Goal: Transaction & Acquisition: Purchase product/service

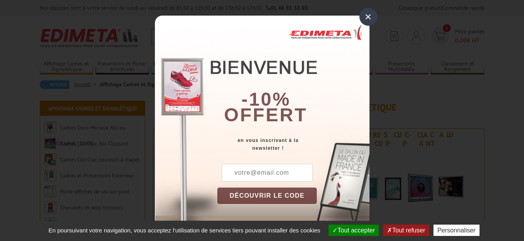
click at [254, 176] on input "text" at bounding box center [267, 173] width 91 height 18
type input "beatrice.leservoisier@gan.fr"
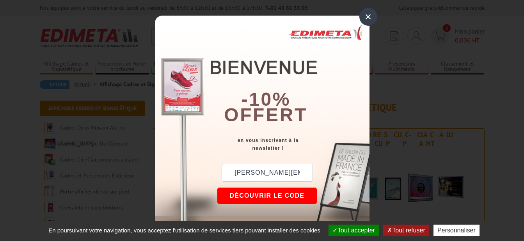
click at [266, 194] on button "DÉCOUVRIR LE CODE" at bounding box center [267, 196] width 100 height 16
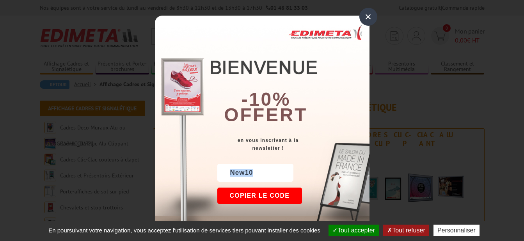
drag, startPoint x: 228, startPoint y: 171, endPoint x: 258, endPoint y: 172, distance: 30.5
click at [258, 172] on div "New10" at bounding box center [255, 173] width 76 height 18
copy div "New10"
click at [362, 17] on div "×" at bounding box center [369, 17] width 18 height 18
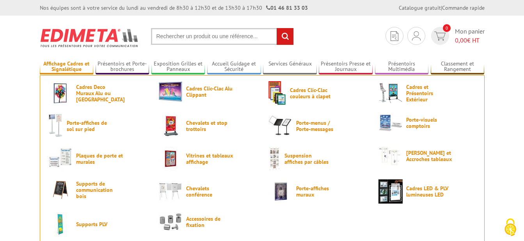
click at [68, 67] on link "Affichage Cadres et Signalétique" at bounding box center [67, 67] width 54 height 13
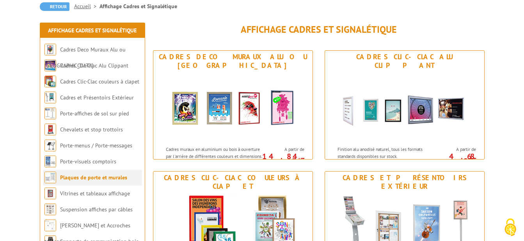
scroll to position [156, 0]
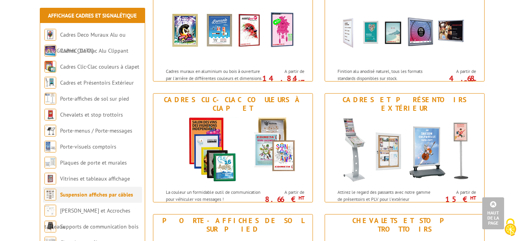
click at [89, 195] on link "Suspension affiches par câbles" at bounding box center [96, 194] width 73 height 7
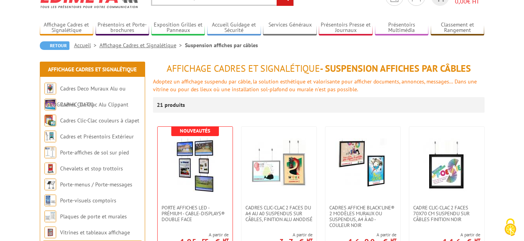
scroll to position [117, 0]
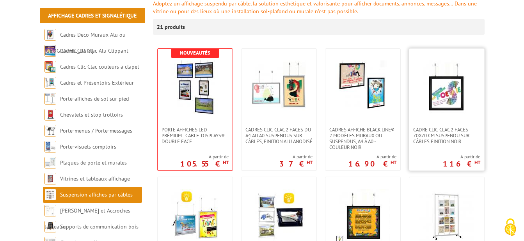
click at [454, 112] on img at bounding box center [447, 88] width 55 height 55
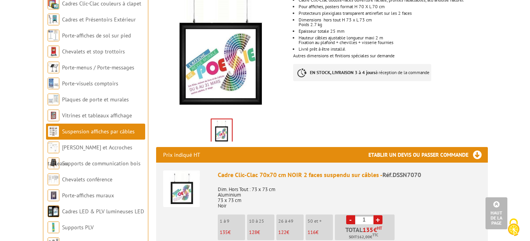
scroll to position [234, 0]
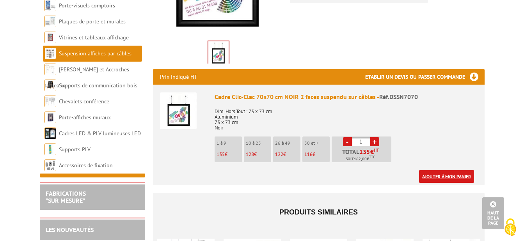
click at [431, 170] on link "Ajouter à mon panier" at bounding box center [446, 176] width 55 height 13
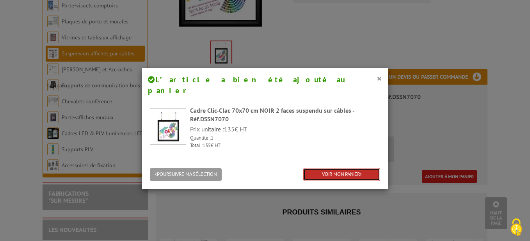
click at [336, 168] on link "VOIR MON PANIER" at bounding box center [341, 174] width 77 height 13
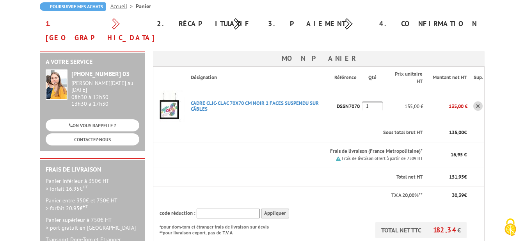
scroll to position [117, 0]
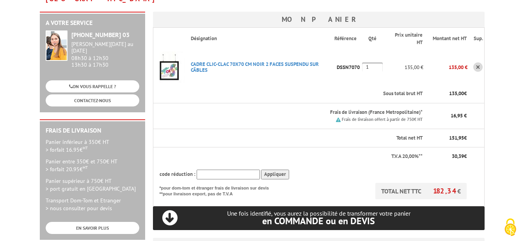
click at [210, 170] on input "text" at bounding box center [228, 175] width 63 height 10
paste input "New10"
type input "New10"
click at [272, 170] on input "Appliquer" at bounding box center [275, 175] width 28 height 10
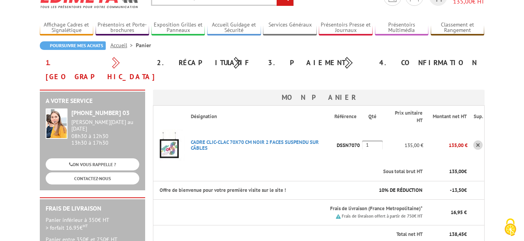
scroll to position [0, 0]
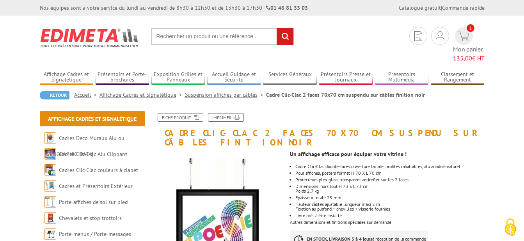
scroll to position [78, 0]
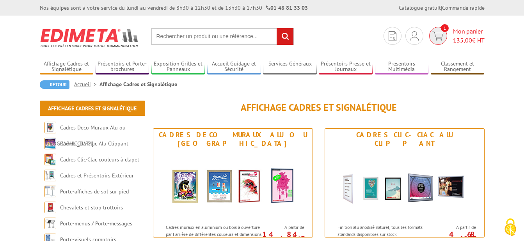
click at [439, 36] on img at bounding box center [438, 36] width 11 height 9
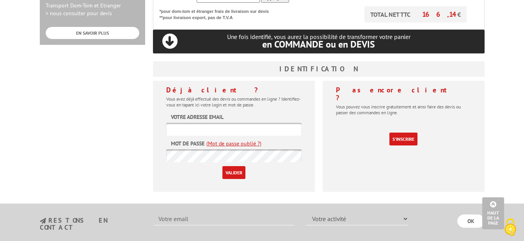
scroll to position [273, 0]
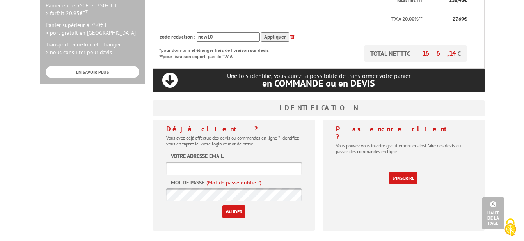
click at [176, 162] on input "text" at bounding box center [233, 168] width 135 height 13
type input "[PERSON_NAME][EMAIL_ADDRESS][DOMAIN_NAME]"
click at [239, 205] on input "Valider" at bounding box center [234, 211] width 23 height 13
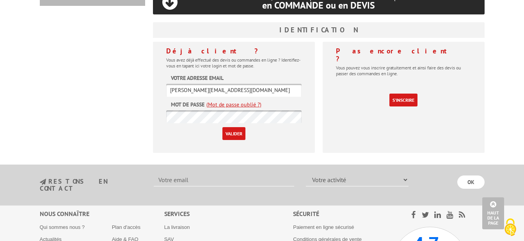
click at [239, 101] on link "(Mot de passe oublié ?)" at bounding box center [234, 105] width 55 height 8
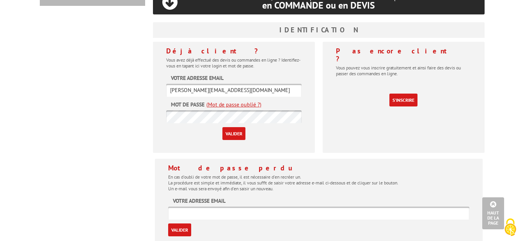
click at [196, 207] on input "text" at bounding box center [318, 213] width 301 height 13
click at [182, 207] on input "text" at bounding box center [318, 213] width 301 height 13
type input "[PERSON_NAME][EMAIL_ADDRESS][DOMAIN_NAME]"
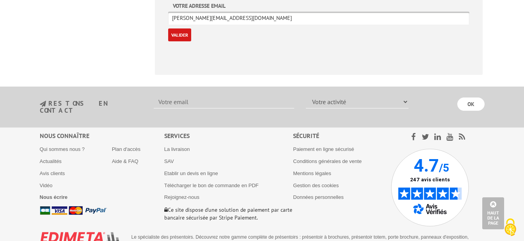
scroll to position [429, 0]
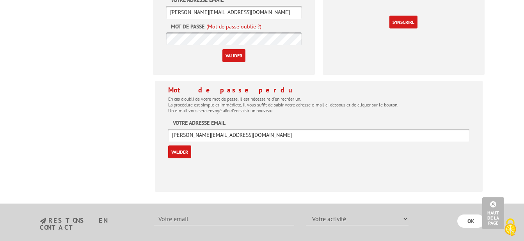
click at [354, 165] on div "Mot de passe perdu En cas d'oubli de votre mot de passe, il est nécessaire d'en…" at bounding box center [319, 136] width 328 height 111
click at [178, 146] on input "Valider" at bounding box center [179, 152] width 23 height 13
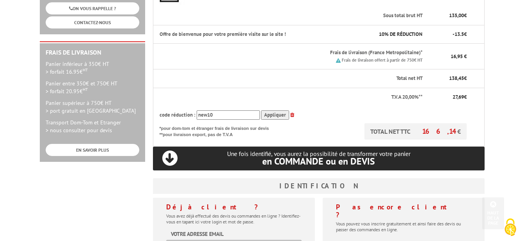
scroll to position [273, 0]
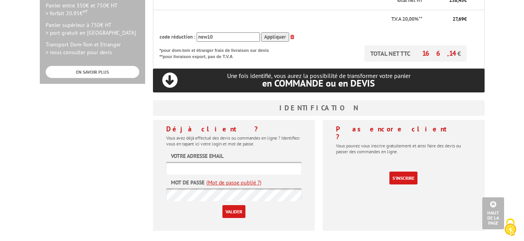
type input "[PERSON_NAME][EMAIL_ADDRESS][DOMAIN_NAME]"
click at [322, 182] on div "Pas encore client ? Vous pouvez vous inscrire gratuitement et ainsi faire des d…" at bounding box center [404, 178] width 170 height 117
click at [0, 182] on html "Nos équipes sont à votre service du lundi au vendredi de 8h30 à 12h30 et de 13h…" at bounding box center [262, 75] width 524 height 696
click at [0, 151] on html "Nos équipes sont à votre service du lundi au vendredi de 8h30 à 12h30 et de 13h…" at bounding box center [262, 75] width 524 height 696
click at [345, 173] on div "Pas encore client ? Vous pouvez vous inscrire gratuitement et ainsi faire des d…" at bounding box center [404, 175] width 162 height 111
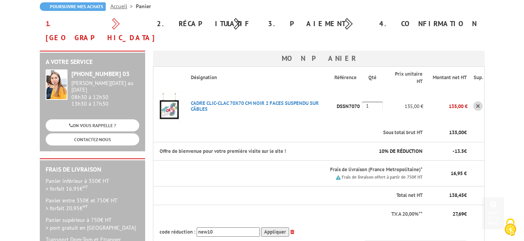
scroll to position [0, 0]
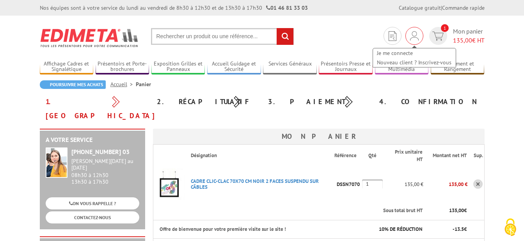
click at [413, 36] on img at bounding box center [414, 35] width 9 height 9
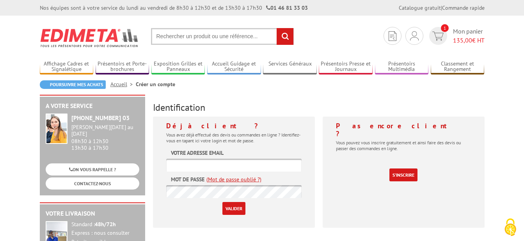
type input "[PERSON_NAME][EMAIL_ADDRESS][DOMAIN_NAME]"
click at [228, 211] on input "Valider" at bounding box center [234, 208] width 23 height 13
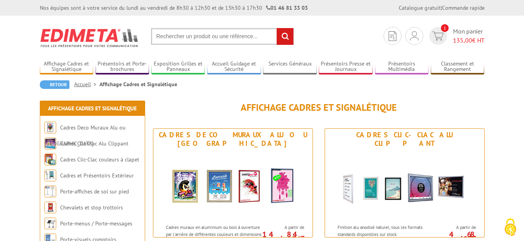
click at [172, 33] on input "text" at bounding box center [222, 36] width 143 height 17
click at [167, 37] on input "text" at bounding box center [222, 36] width 143 height 17
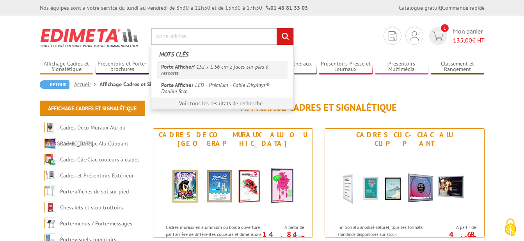
type input "porte affiche"
click at [183, 71] on link "Porte Affiche H 152 x L 56 cm 2 faces sur pied à ressorts" at bounding box center [222, 70] width 130 height 18
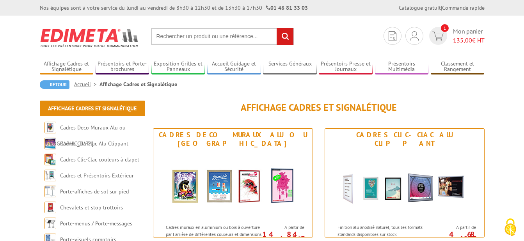
click at [188, 36] on input "text" at bounding box center [222, 36] width 143 height 17
click at [159, 36] on input "text" at bounding box center [222, 36] width 143 height 17
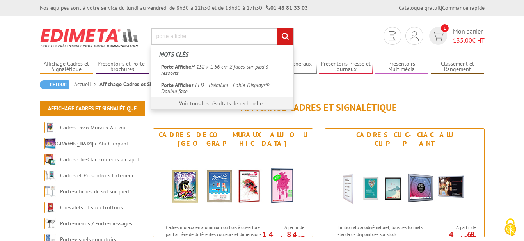
click at [171, 37] on input "porte affiche" at bounding box center [222, 36] width 143 height 17
click at [196, 36] on input "porte affiche" at bounding box center [222, 36] width 143 height 17
type input "porte affiche"
click at [284, 34] on input "rechercher" at bounding box center [285, 36] width 17 height 17
